Goal: Transaction & Acquisition: Purchase product/service

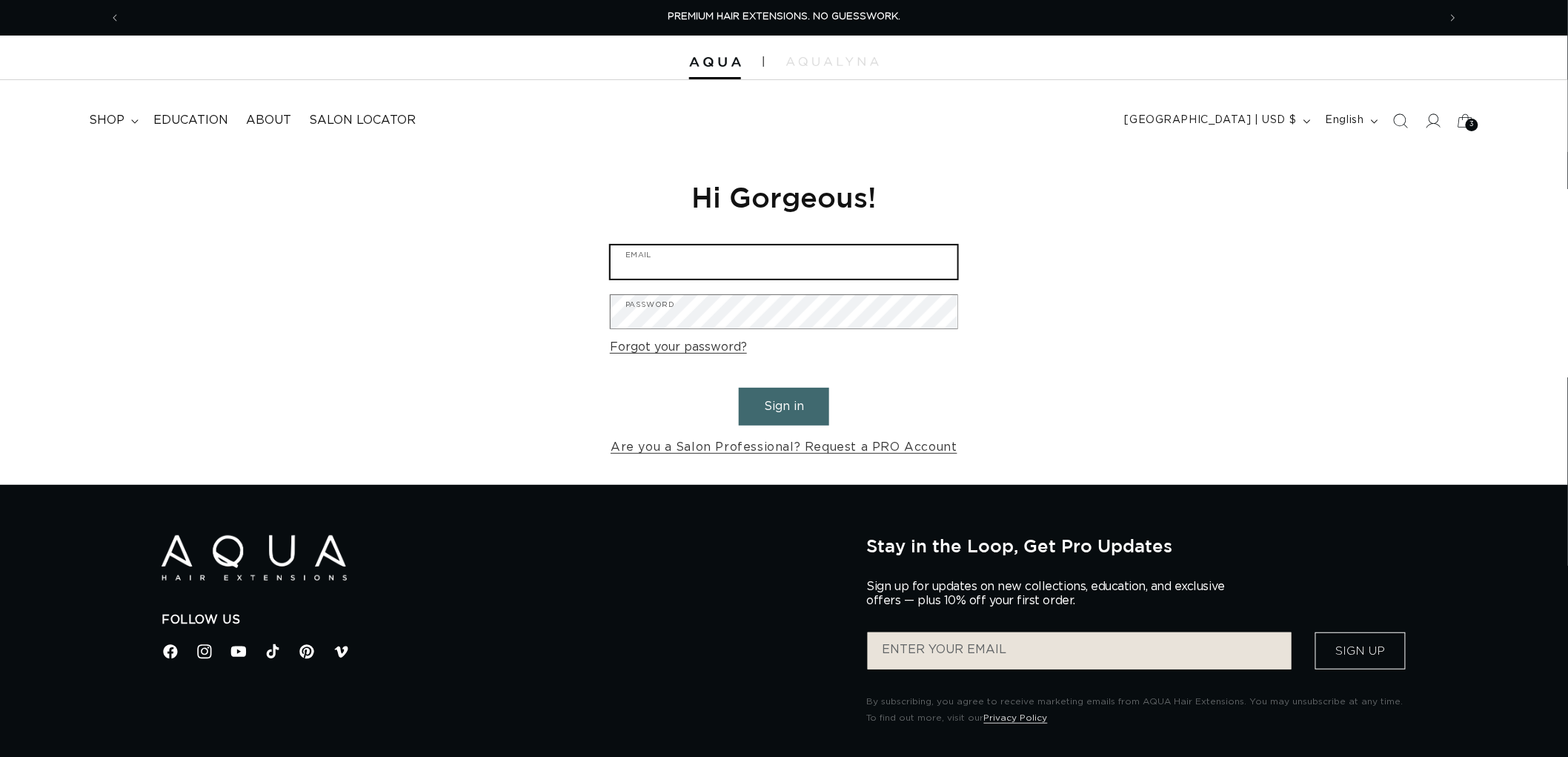
type input "graphics@pabeauty.com"
click at [816, 403] on button "Sign in" at bounding box center [784, 407] width 91 height 38
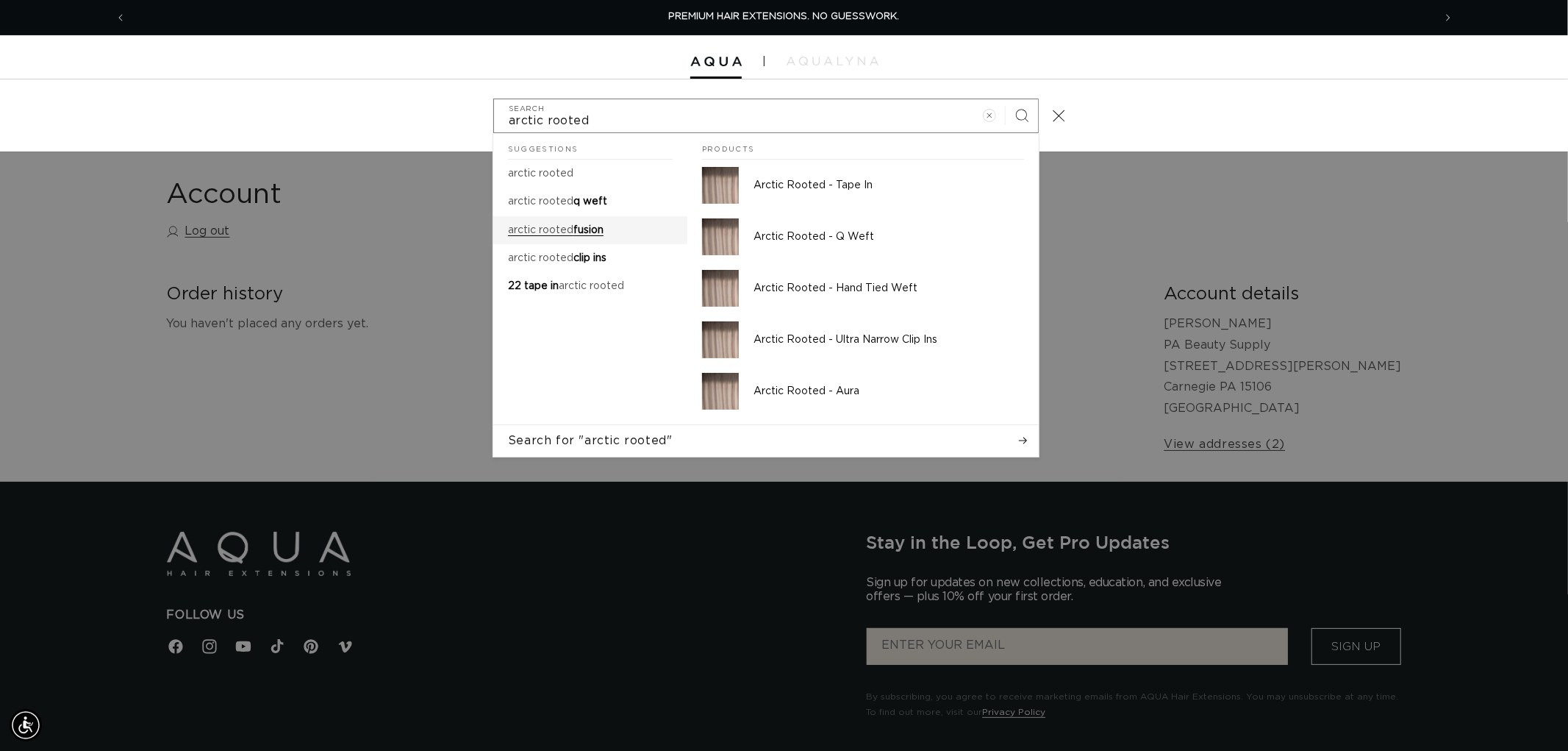
type input "arctic rooted"
click at [573, 225] on span "fusion" at bounding box center [588, 230] width 30 height 10
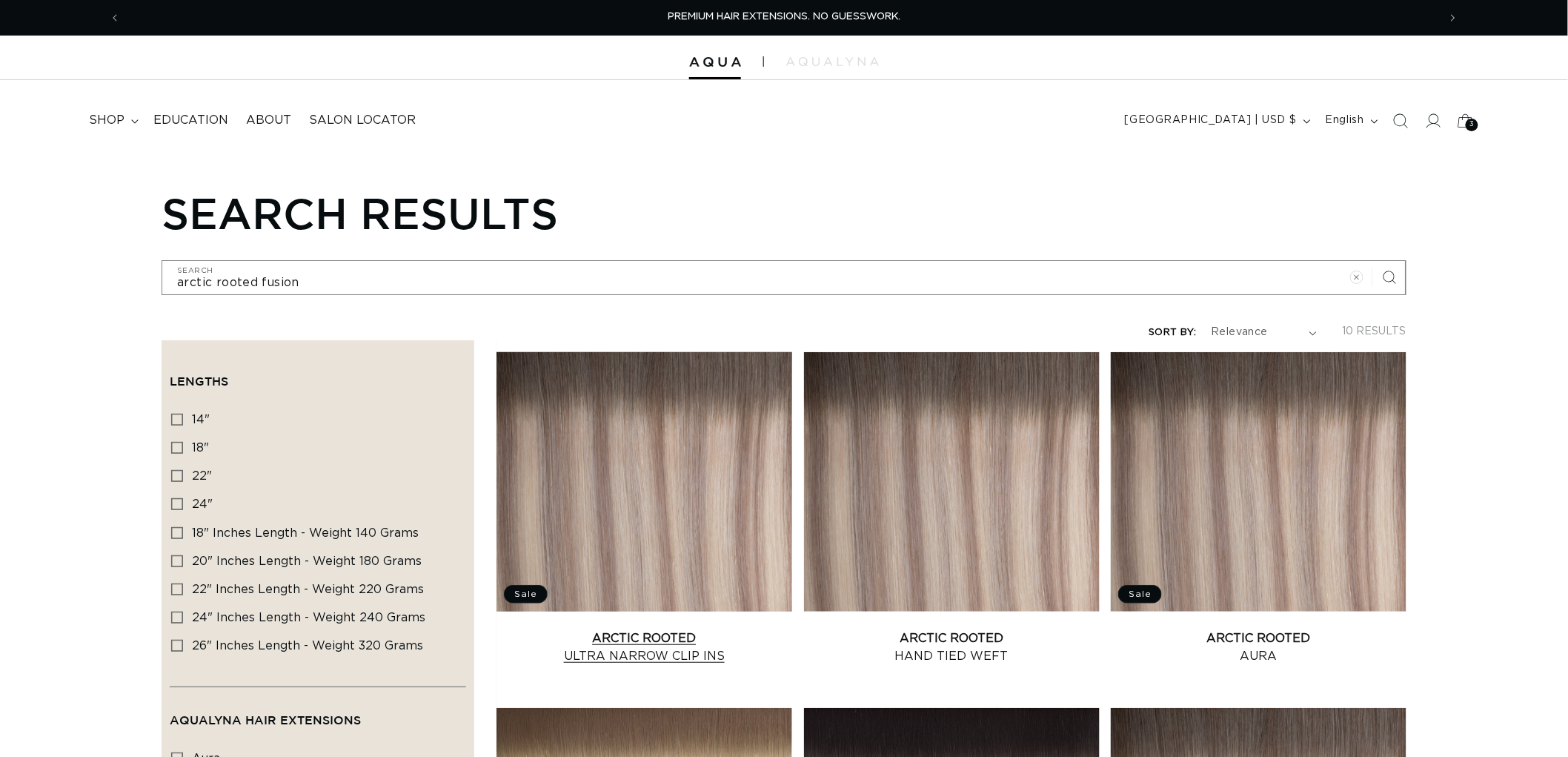
click at [638, 629] on link "Arctic Rooted Ultra Narrow Clip Ins" at bounding box center [644, 646] width 295 height 35
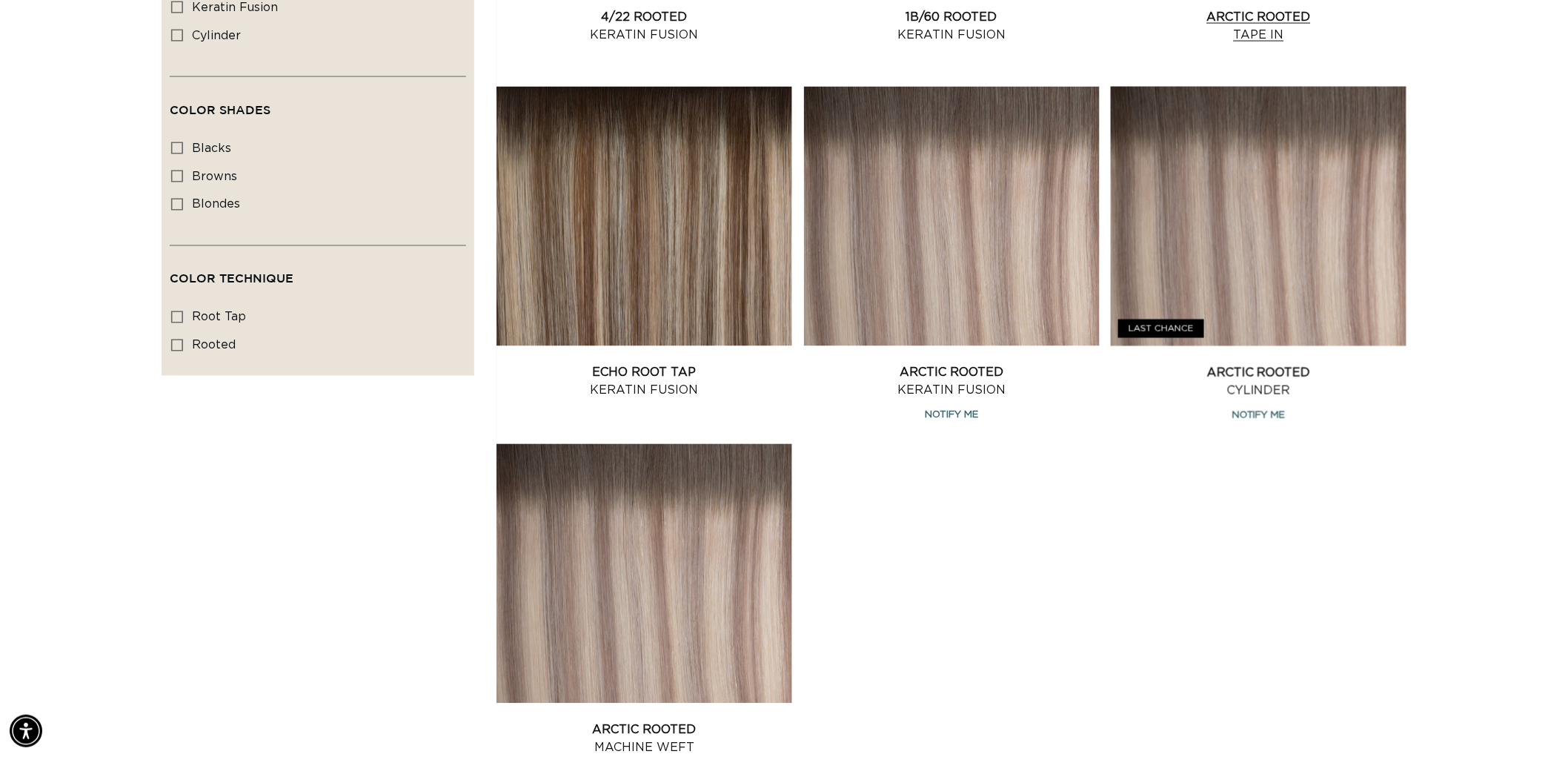
scroll to position [988, 0]
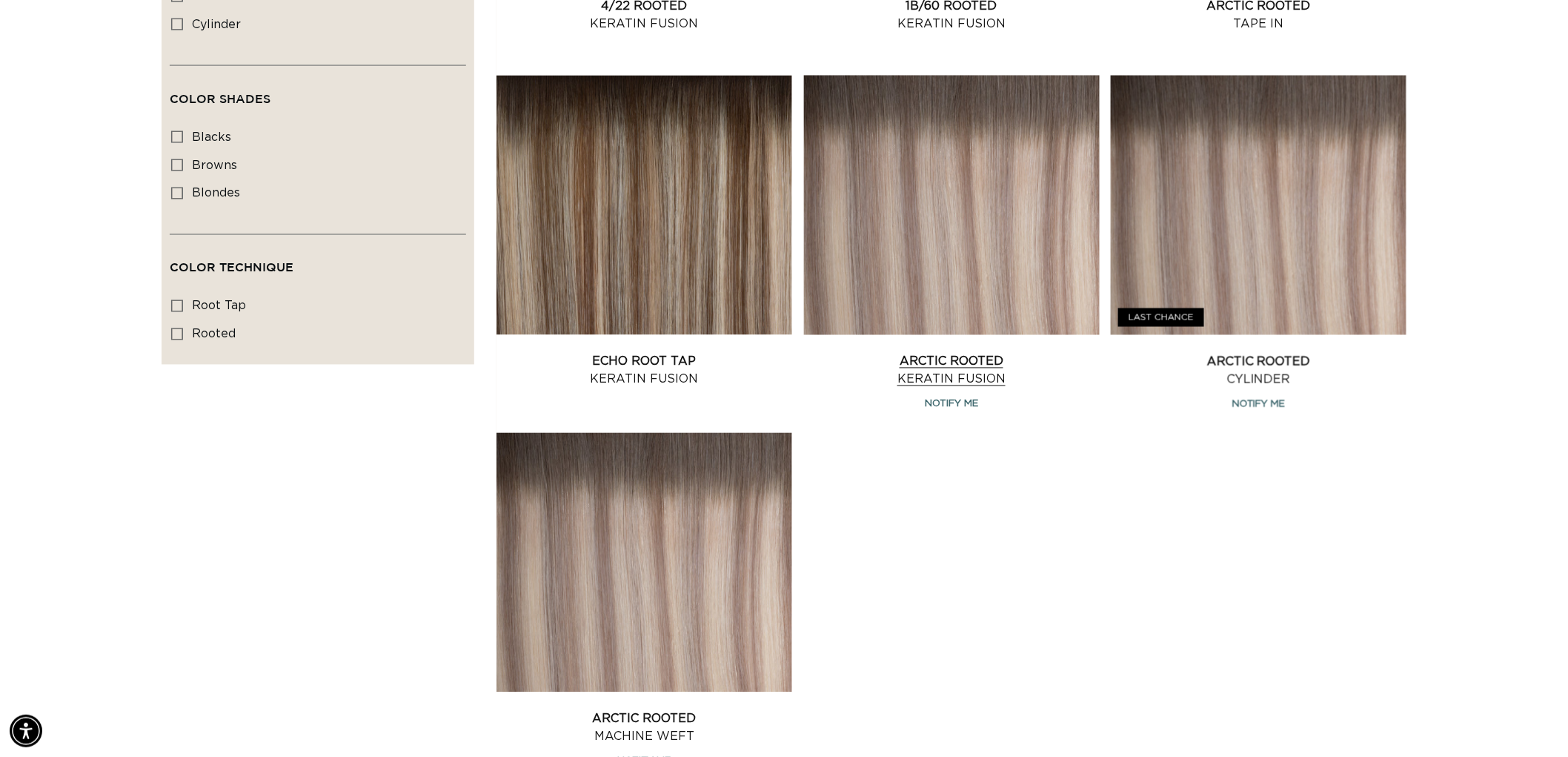
click at [983, 353] on link "Arctic Rooted Keratin Fusion" at bounding box center [952, 370] width 295 height 35
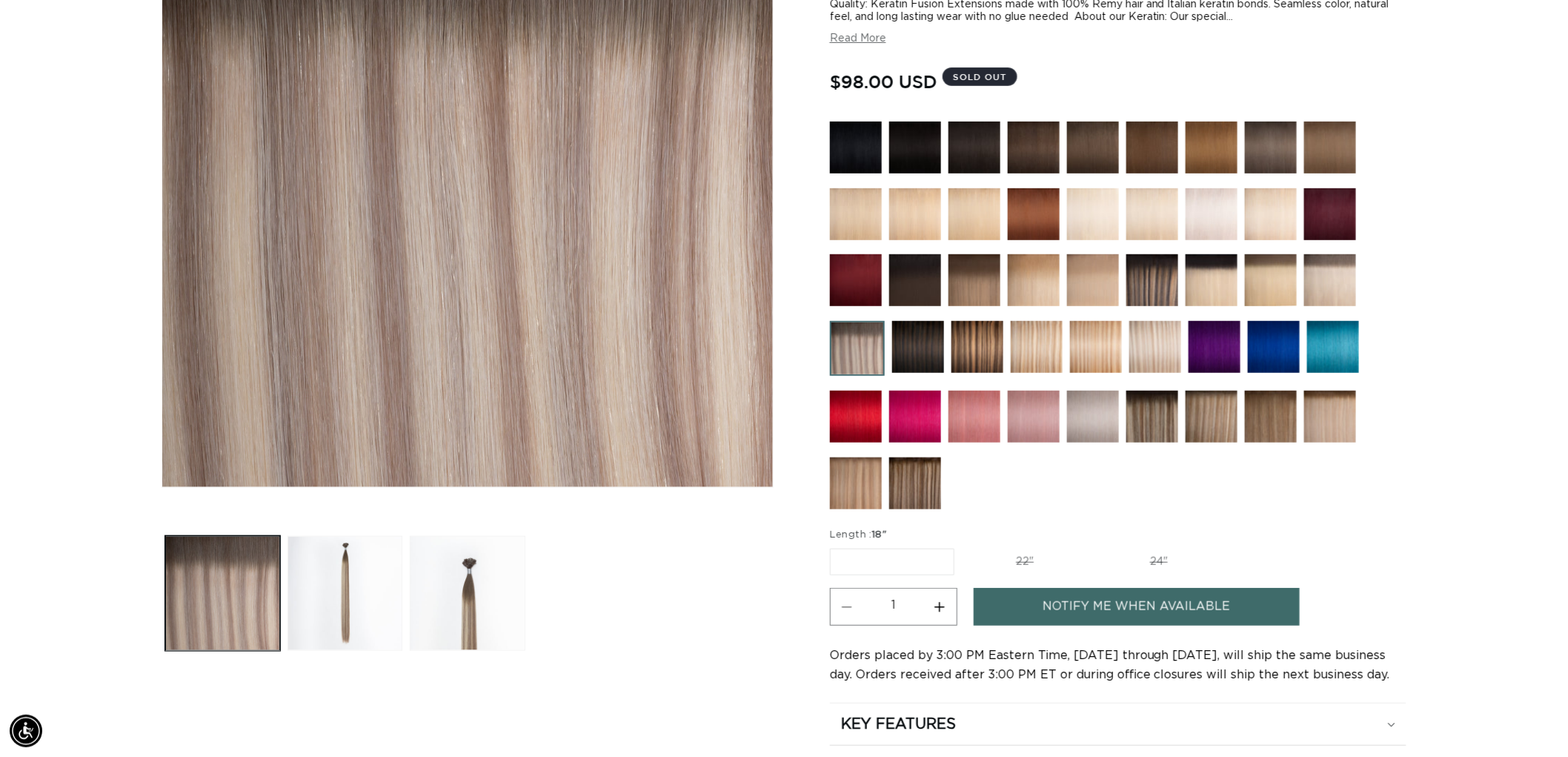
scroll to position [0, 1317]
click at [1317, 406] on img at bounding box center [1330, 417] width 52 height 52
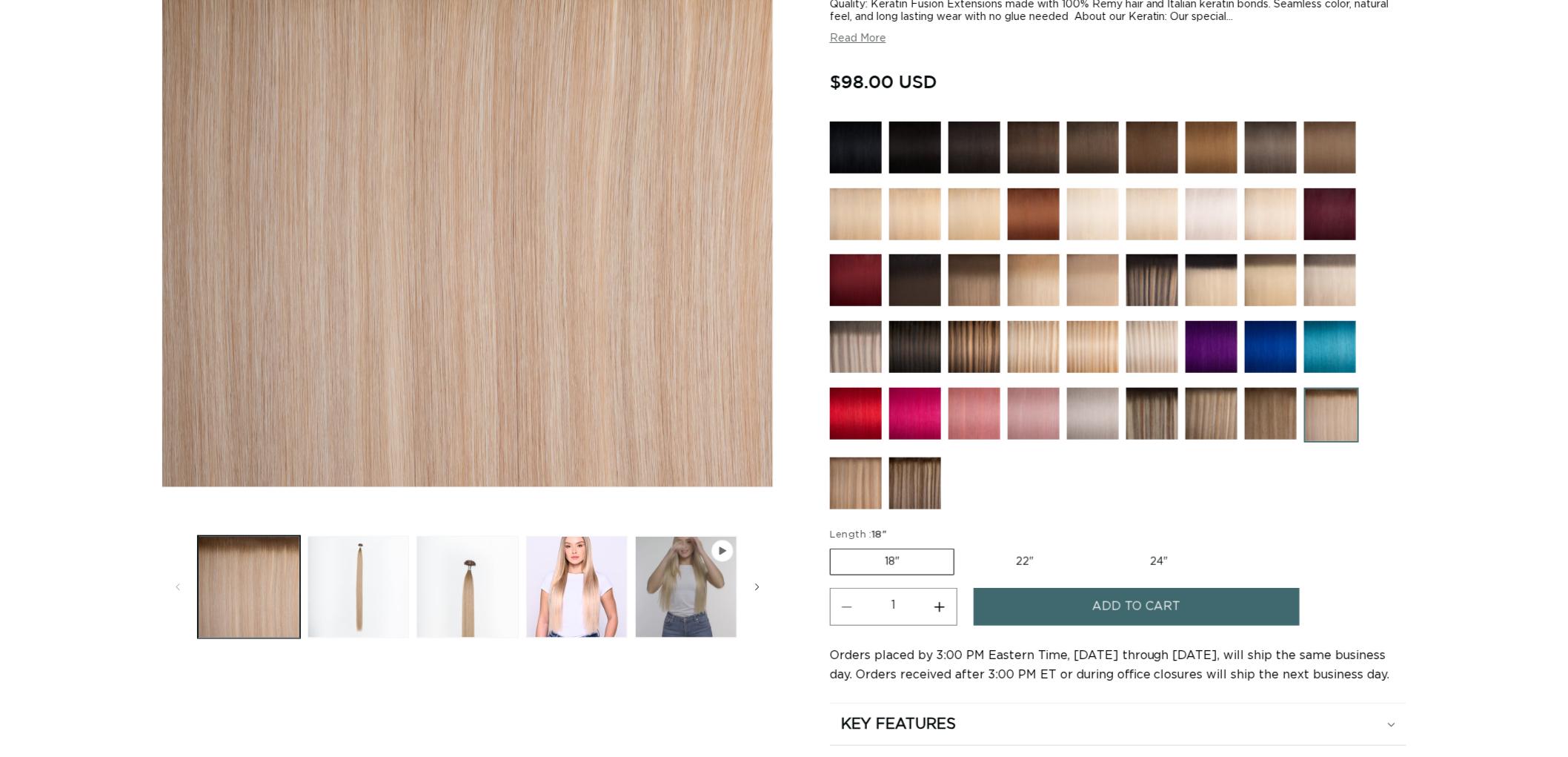
click at [1342, 276] on img at bounding box center [1330, 280] width 52 height 52
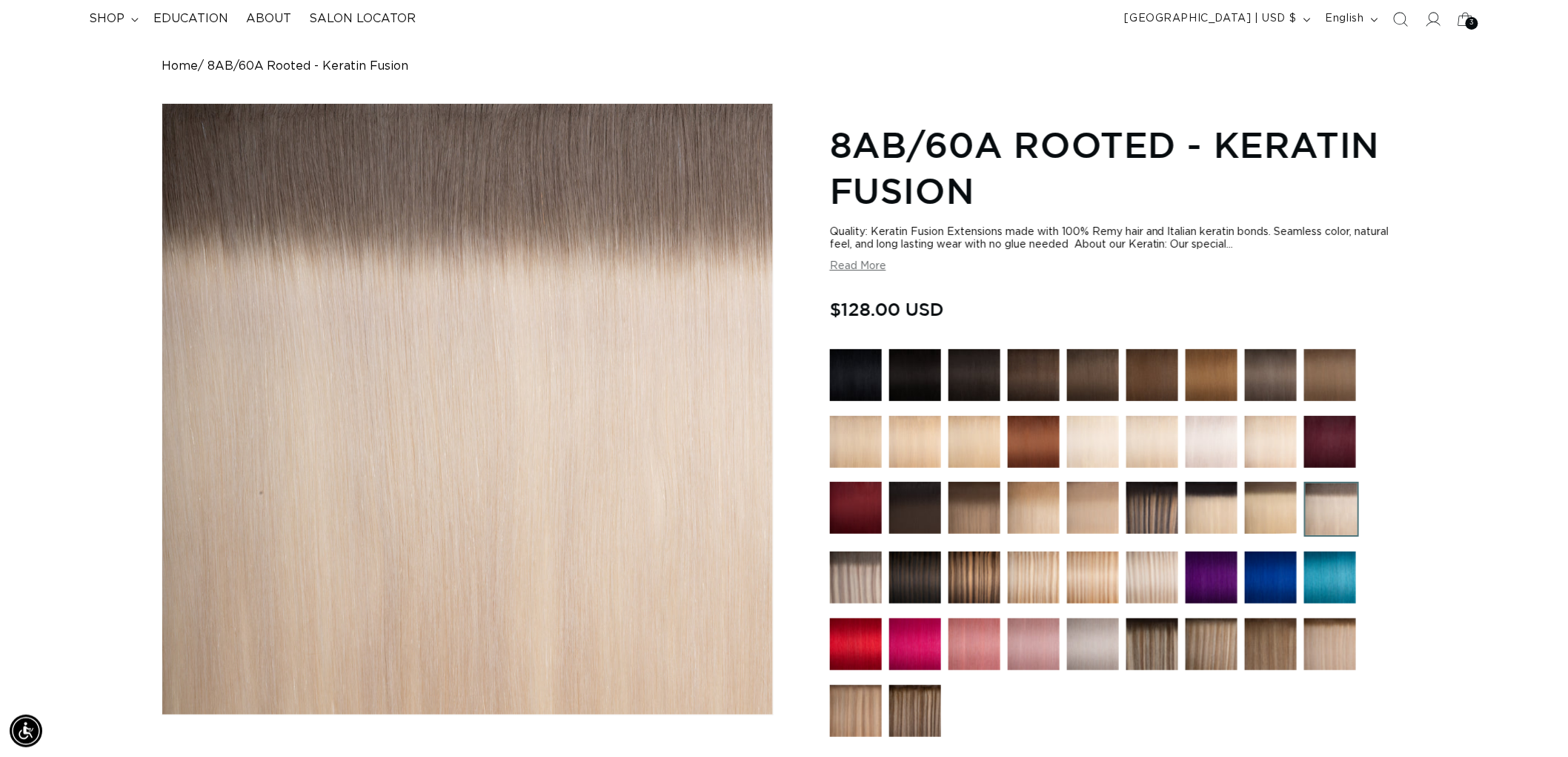
scroll to position [329, 0]
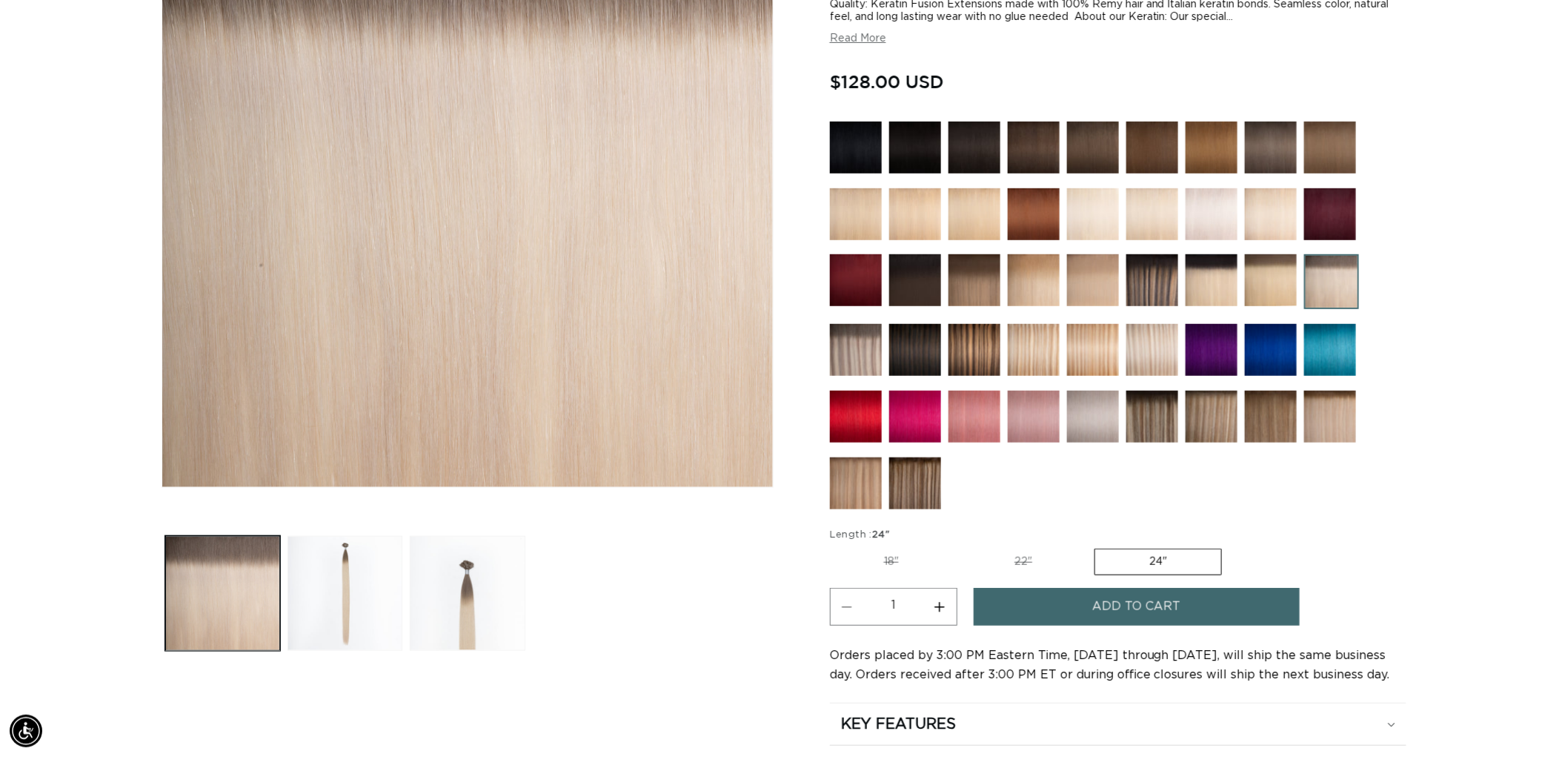
click at [1032, 554] on label "22" Variant sold out or unavailable" at bounding box center [1024, 562] width 126 height 25
click at [962, 546] on input "22" Variant sold out or unavailable" at bounding box center [961, 545] width 1 height 1
radio input "true"
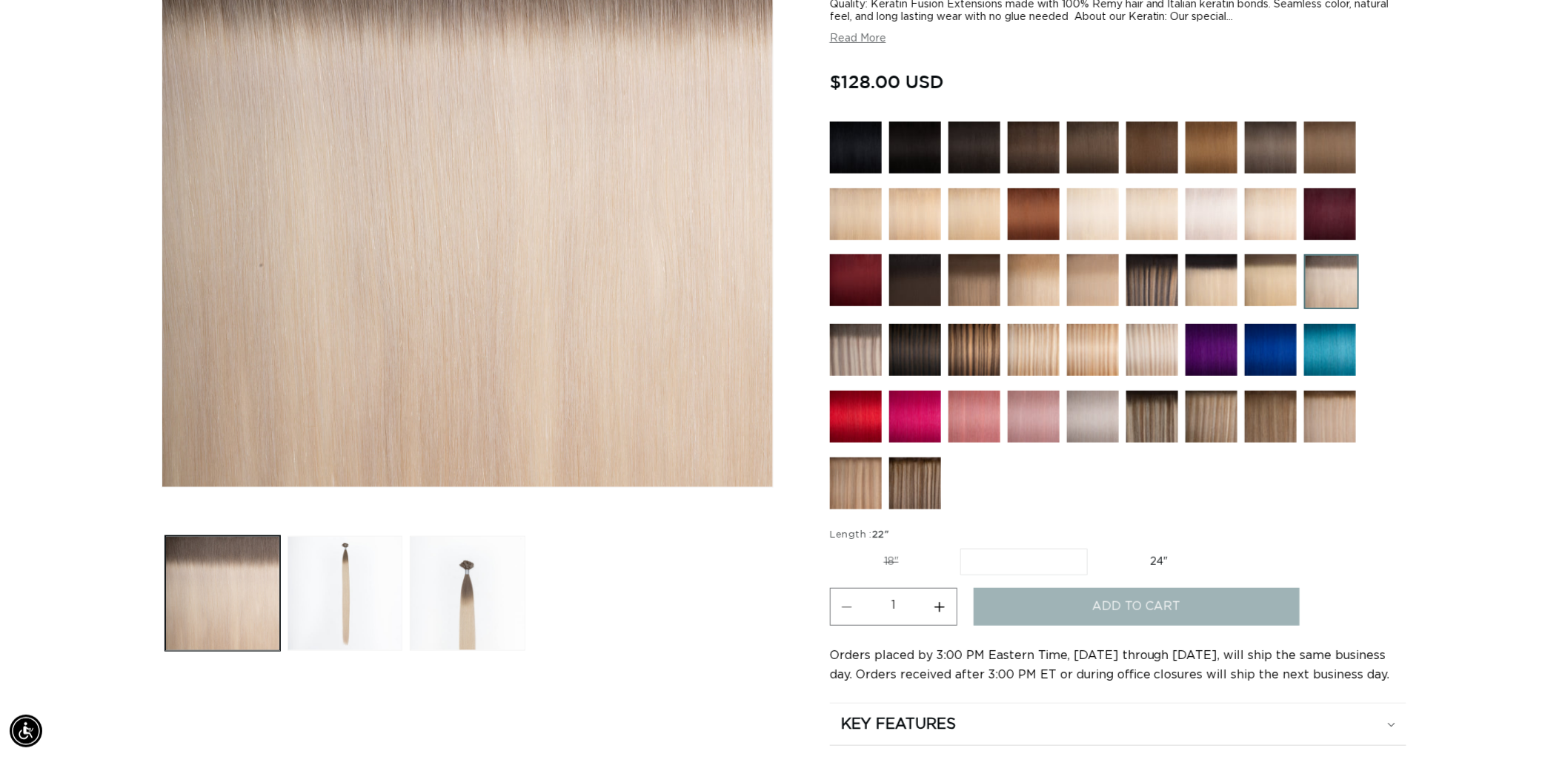
click at [914, 544] on section "8AB/60A Rooted - Keratin Fusion Quality: Keratin Fusion Extensions made with 10…" at bounding box center [1118, 360] width 576 height 940
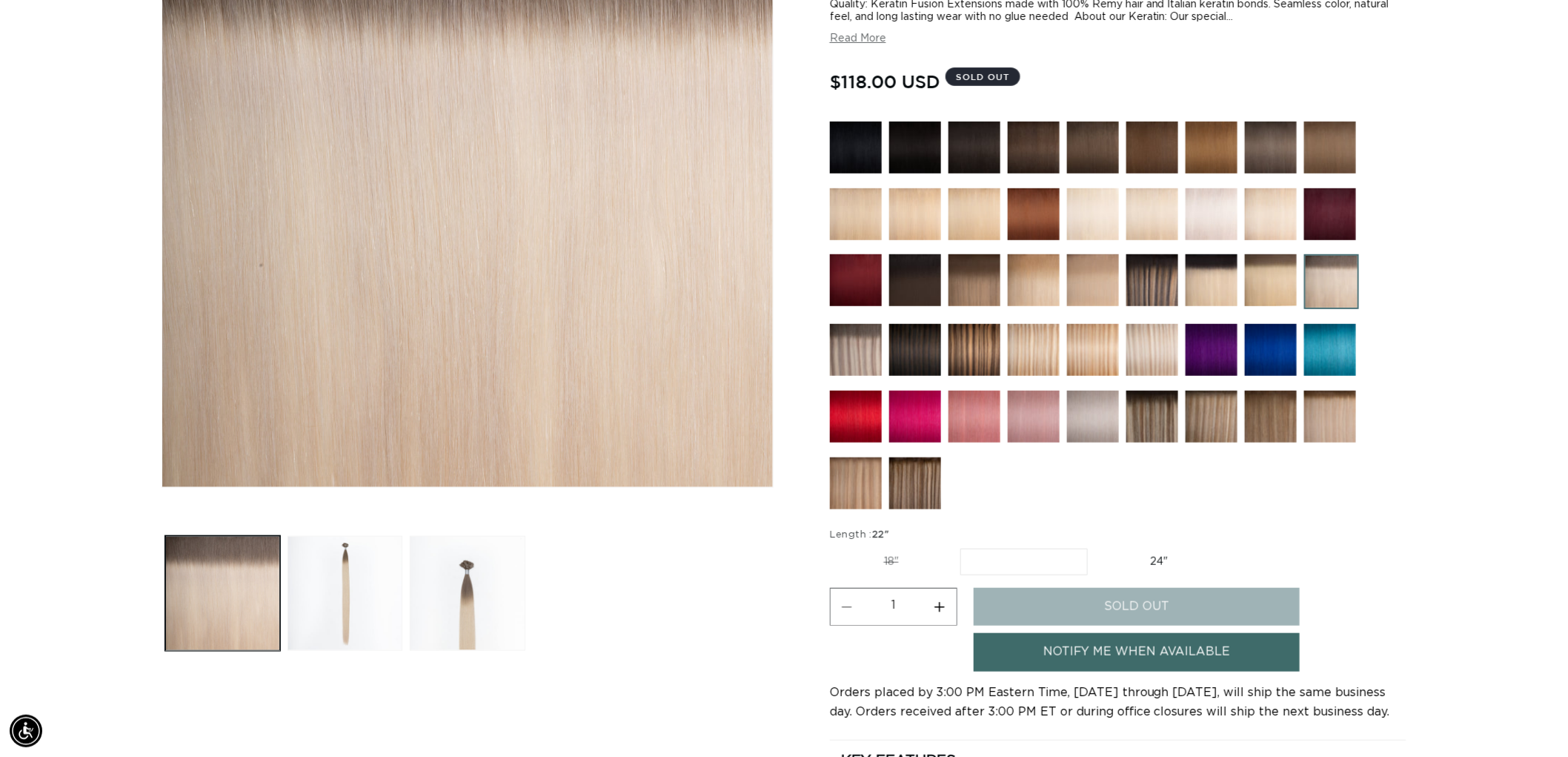
scroll to position [0, 1317]
click at [1338, 408] on img at bounding box center [1330, 417] width 52 height 52
